Goal: Obtain resource: Obtain resource

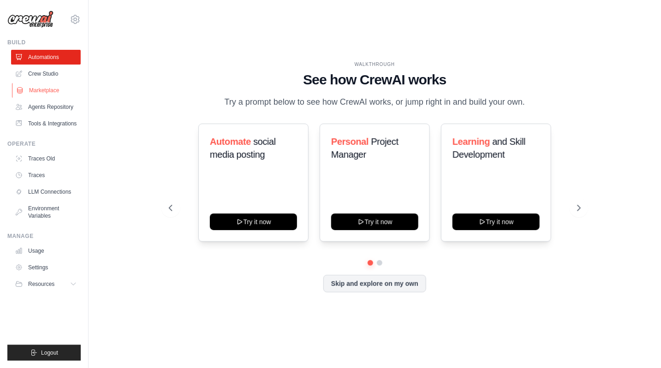
click at [51, 90] on link "Marketplace" at bounding box center [47, 90] width 70 height 15
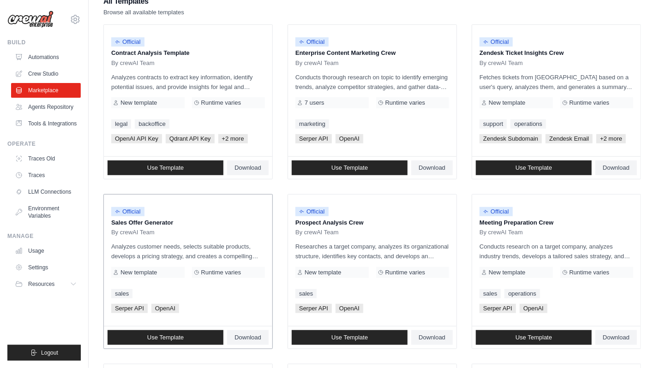
scroll to position [100, 0]
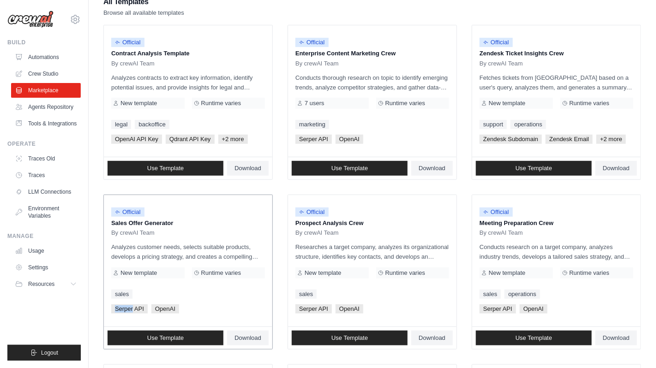
drag, startPoint x: 133, startPoint y: 308, endPoint x: 108, endPoint y: 308, distance: 24.5
click at [108, 308] on div "Official Sales Offer Generator By crewAI Team Analyzes customer needs, selects …" at bounding box center [188, 260] width 168 height 131
click at [115, 308] on span "Serper API" at bounding box center [129, 308] width 36 height 9
click at [173, 306] on span "OpenAI" at bounding box center [165, 308] width 28 height 9
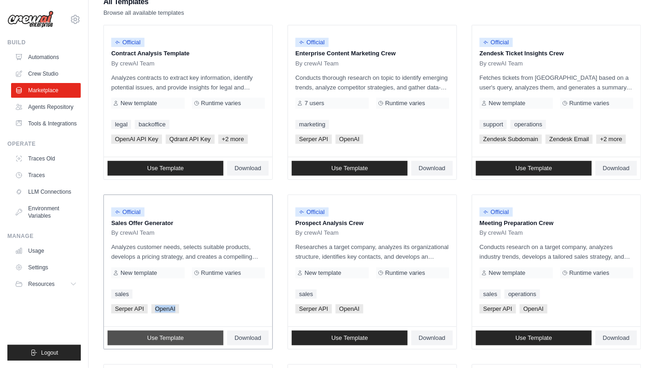
click at [185, 337] on link "Use Template" at bounding box center [165, 338] width 116 height 15
